Goal: Information Seeking & Learning: Find contact information

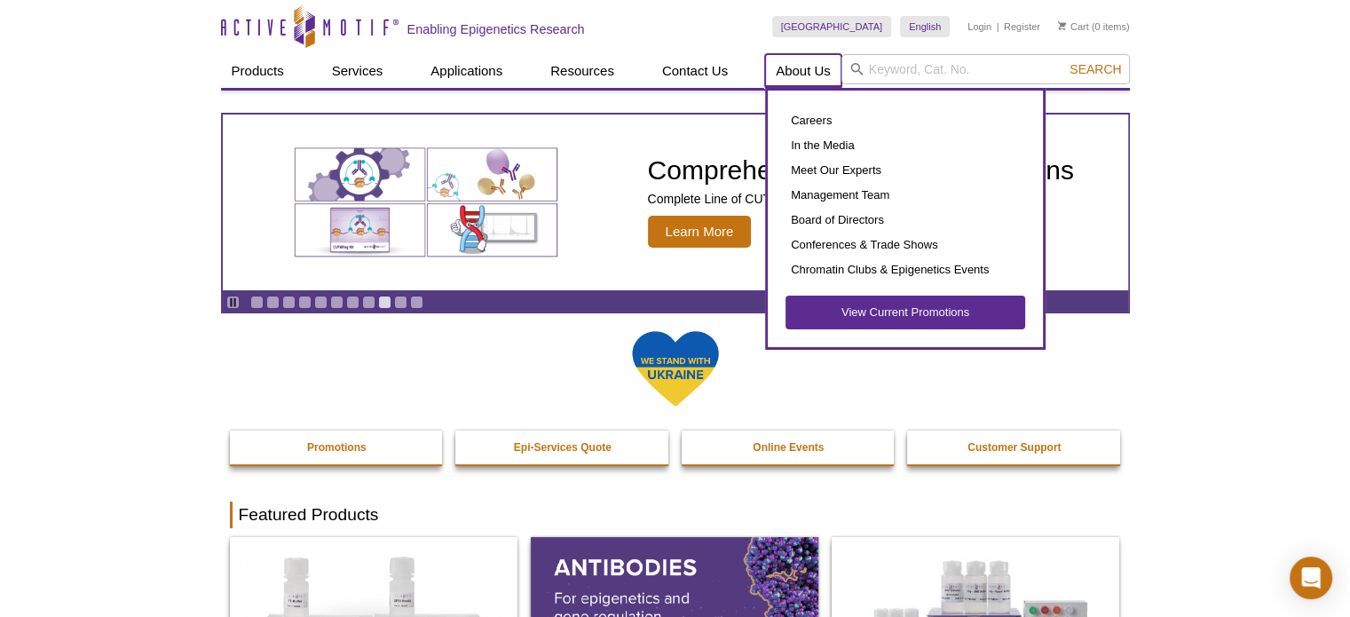
click at [778, 69] on link "About Us" at bounding box center [803, 71] width 76 height 34
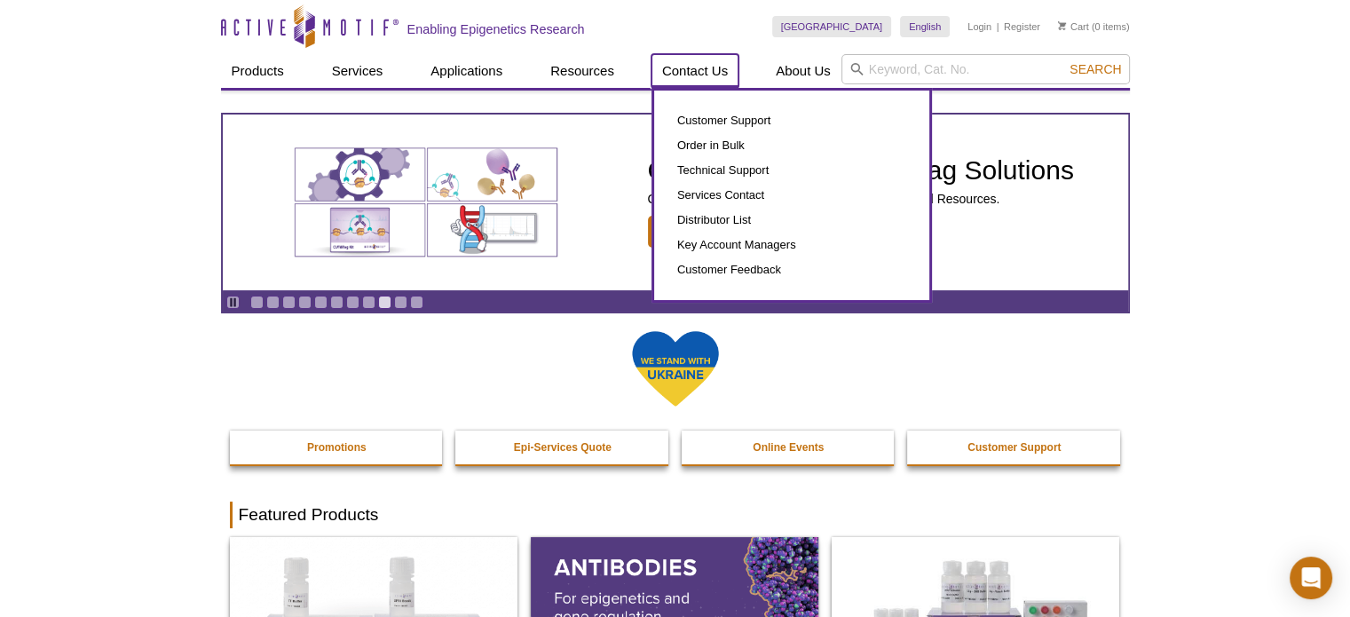
click at [713, 70] on link "Contact Us" at bounding box center [694, 71] width 87 height 34
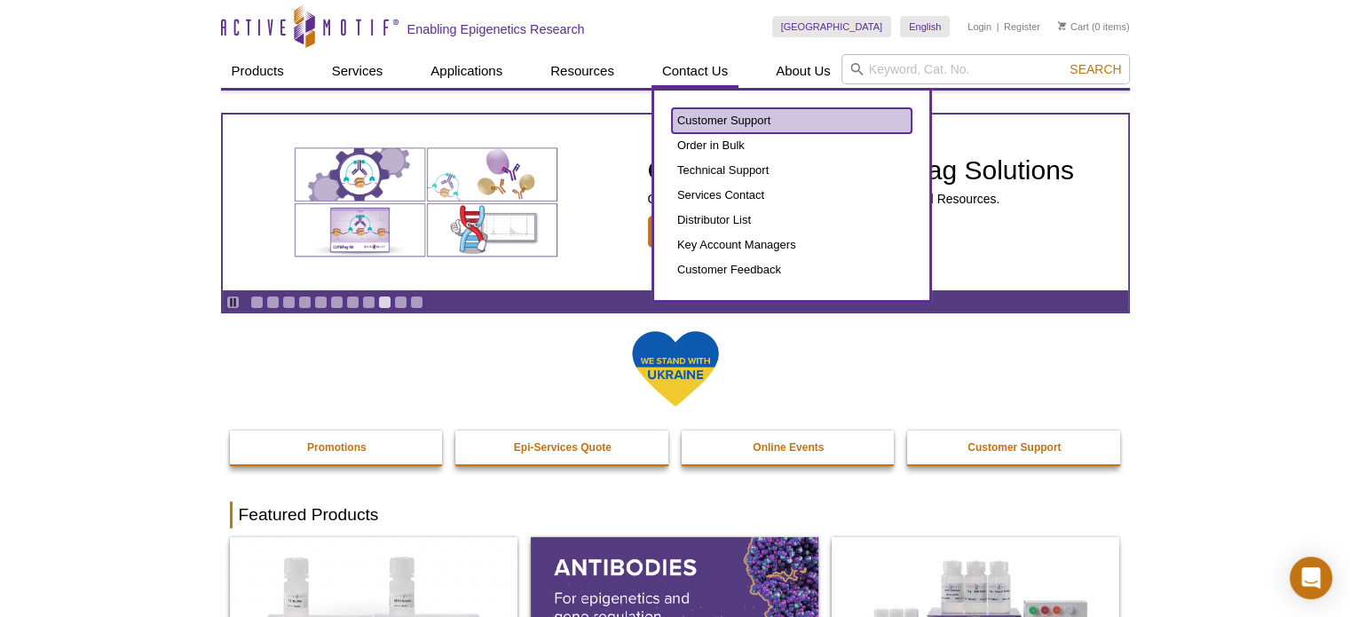
click at [724, 116] on link "Customer Support" at bounding box center [792, 120] width 240 height 25
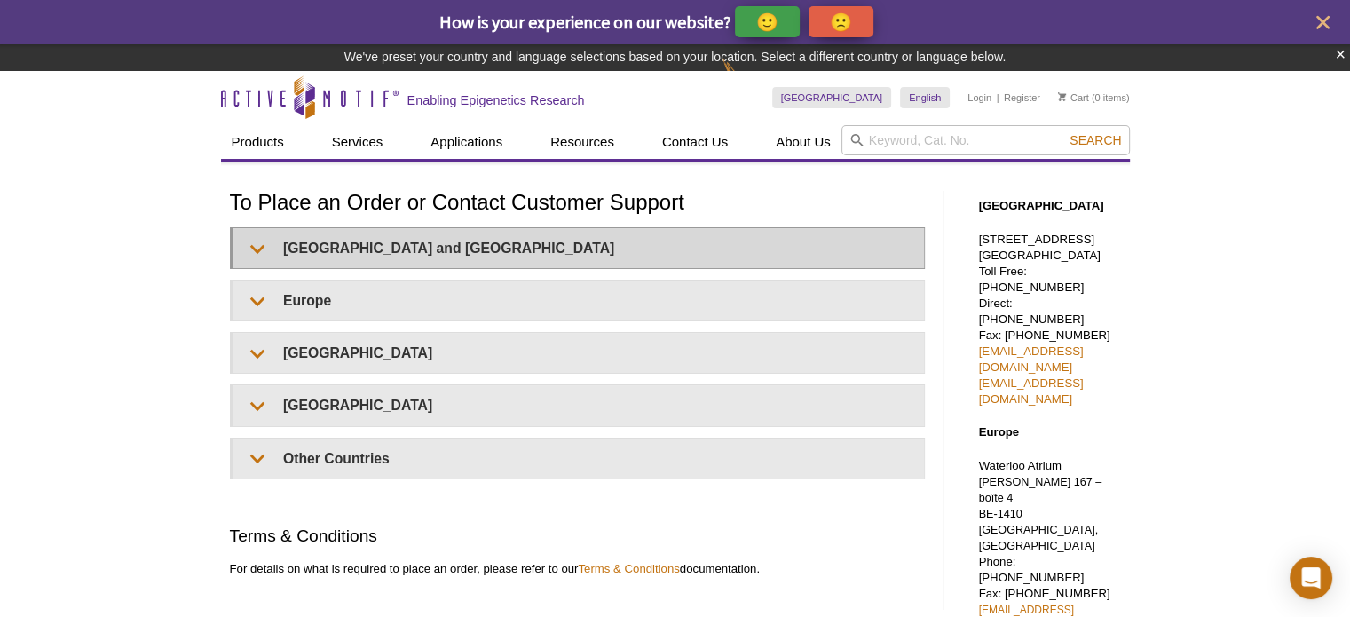
click at [249, 205] on h1 "To Place an Order or Contact Customer Support" at bounding box center [577, 204] width 695 height 26
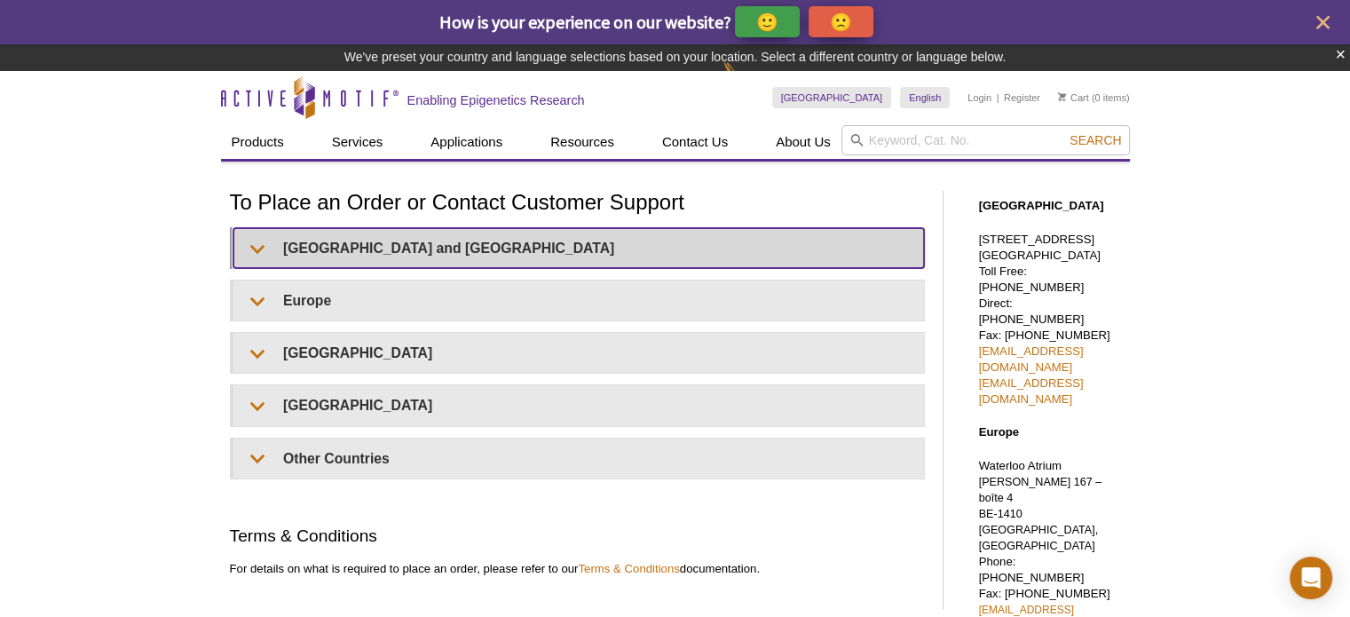
click at [263, 248] on summary "United States and Canada" at bounding box center [578, 248] width 690 height 40
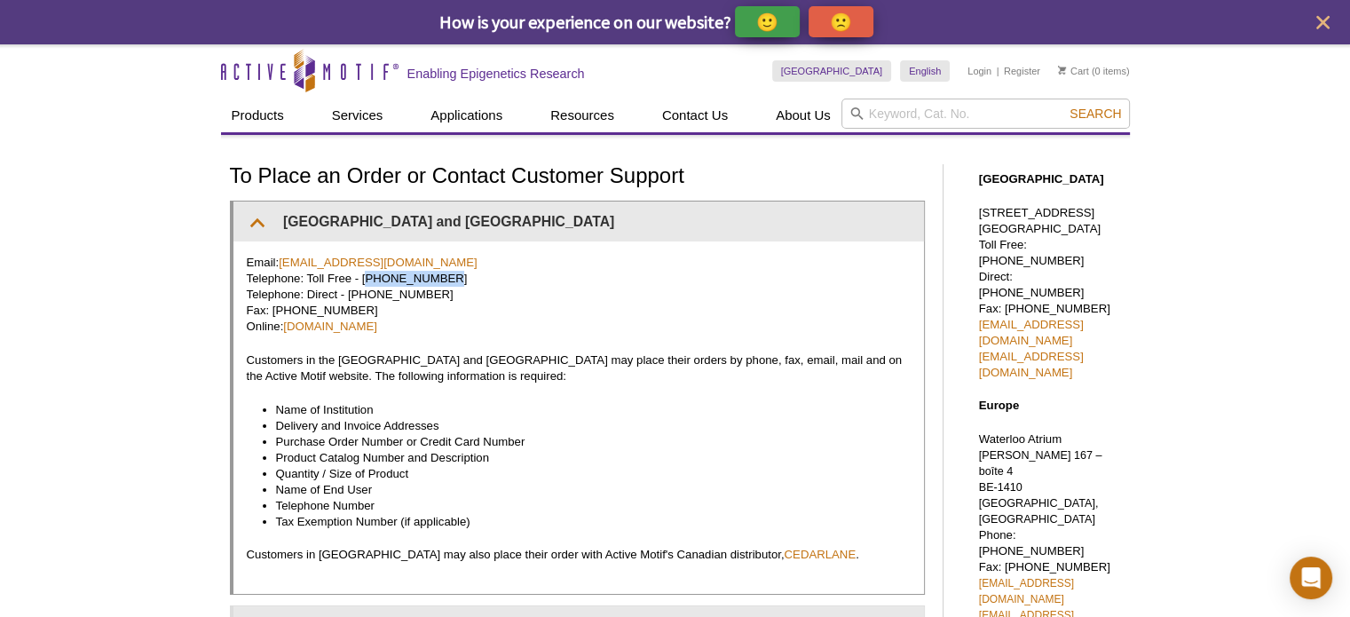
copy p "877 222 9543"
drag, startPoint x: 362, startPoint y: 276, endPoint x: 440, endPoint y: 276, distance: 78.1
click at [440, 276] on p "Email: orders@activemotif.com Telephone: Toll Free - 877 222 9543 Telephone: Di…" at bounding box center [579, 295] width 664 height 80
copy p "760 431 1263"
drag, startPoint x: 347, startPoint y: 290, endPoint x: 424, endPoint y: 293, distance: 77.3
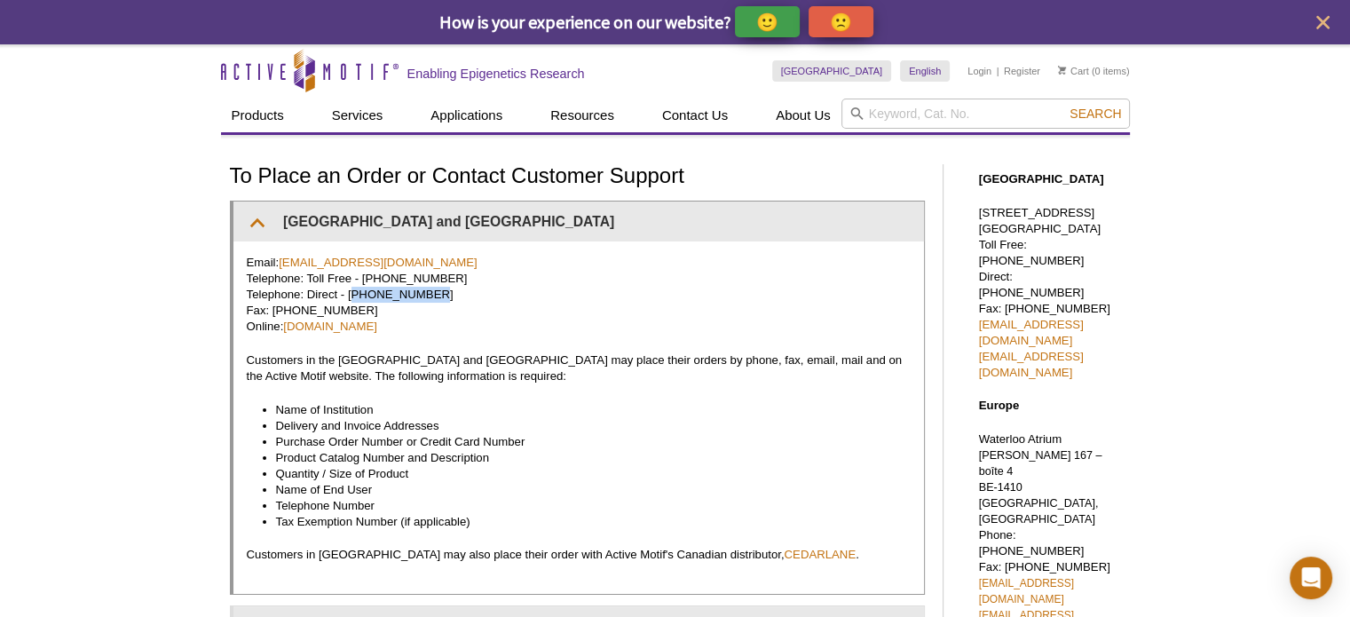
click at [424, 293] on p "Email: orders@activemotif.com Telephone: Toll Free - 877 222 9543 Telephone: Di…" at bounding box center [579, 295] width 664 height 80
